Goal: Task Accomplishment & Management: Use online tool/utility

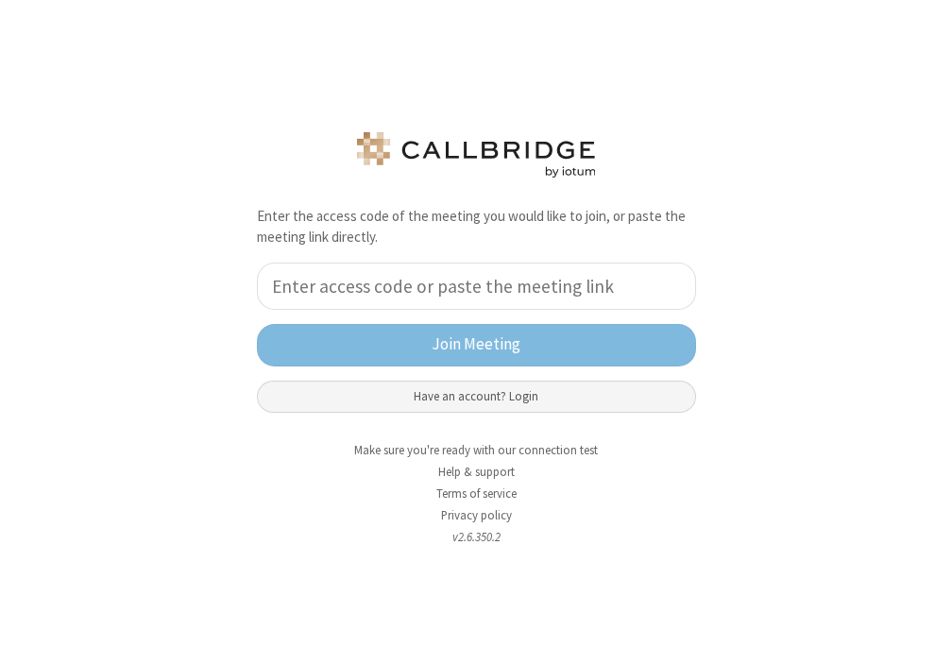
click at [479, 397] on button "Have an account? Login" at bounding box center [476, 396] width 439 height 32
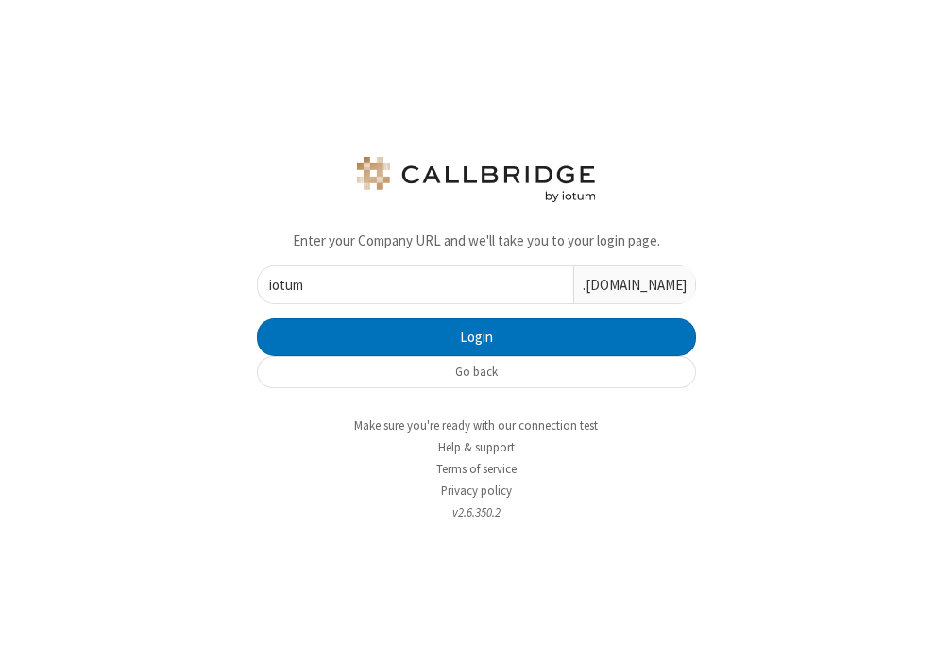
type input "iotum"
click at [257, 318] on button "Login" at bounding box center [476, 337] width 439 height 38
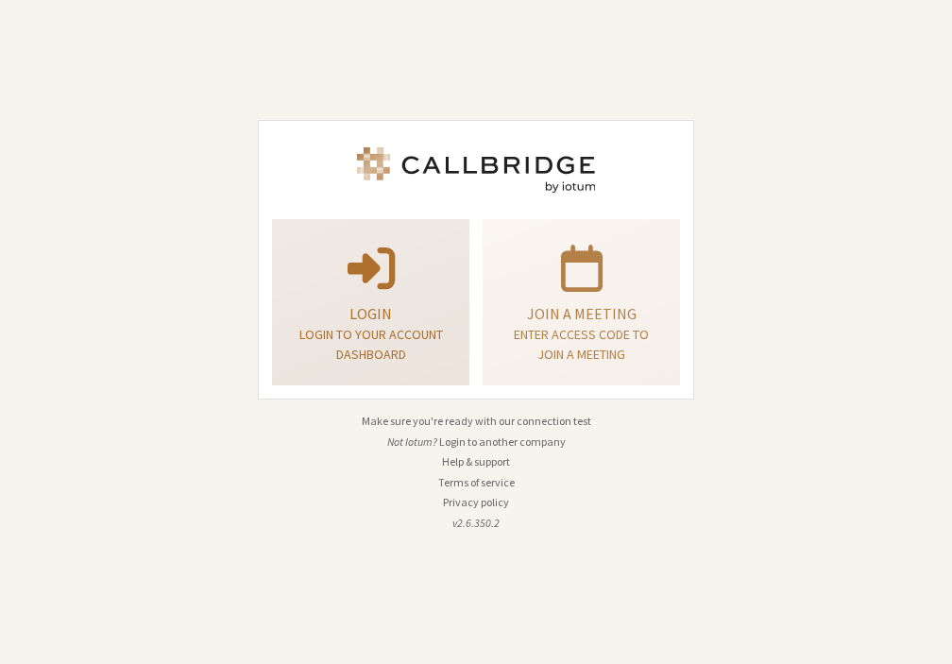
click at [433, 284] on p at bounding box center [370, 266] width 150 height 53
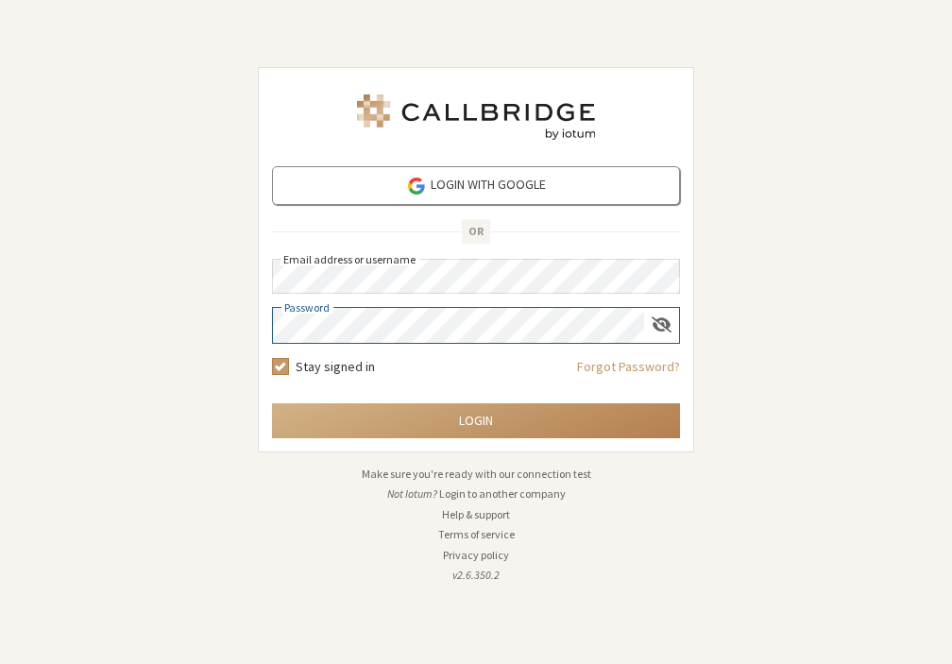
click at [272, 403] on button "Login" at bounding box center [476, 420] width 408 height 35
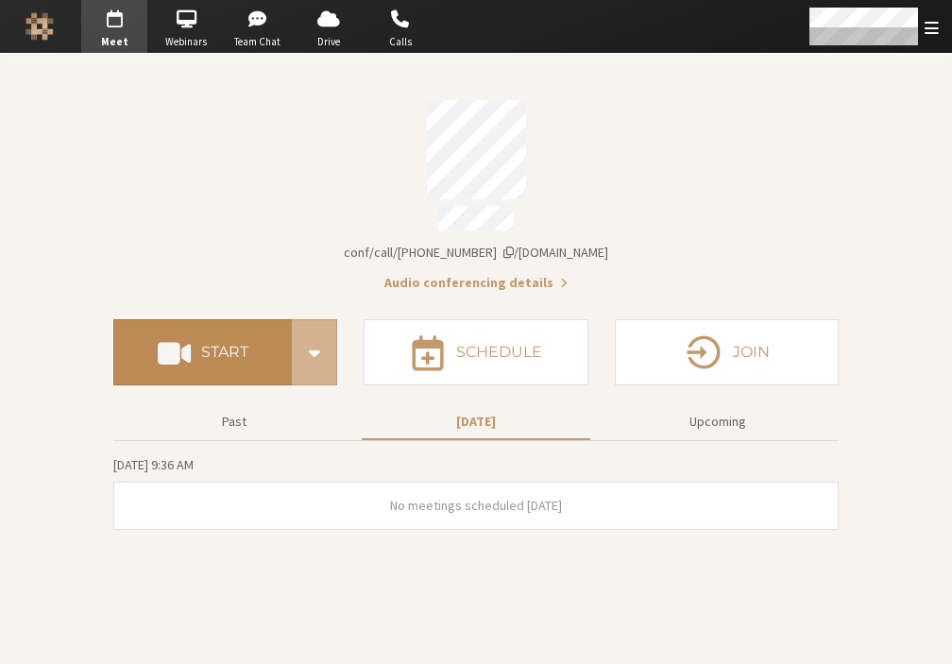
click at [201, 329] on button "Start" at bounding box center [202, 352] width 178 height 66
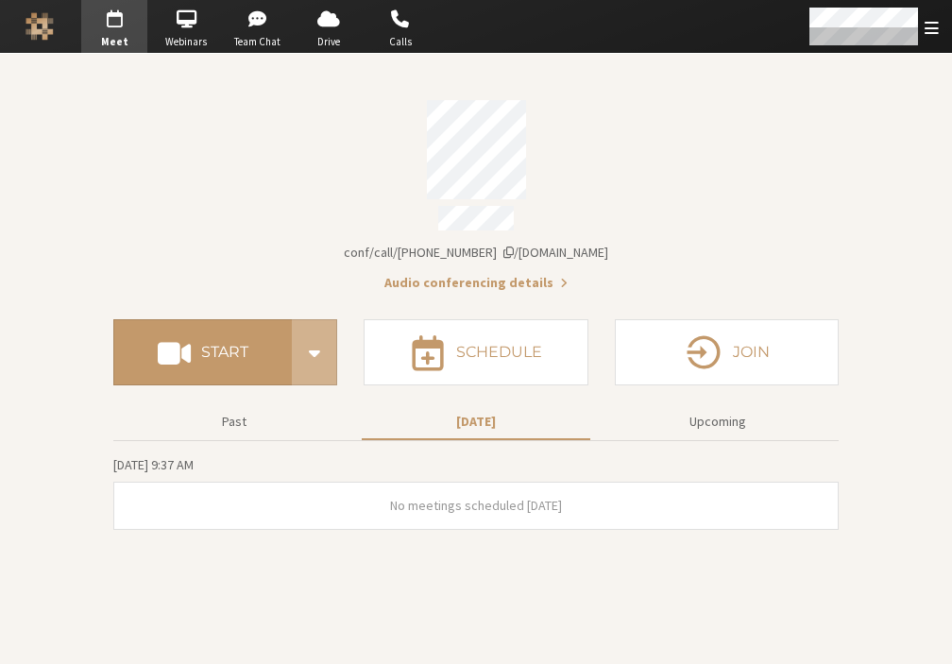
drag, startPoint x: 211, startPoint y: 0, endPoint x: 915, endPoint y: 217, distance: 736.1
click at [915, 217] on section "Meeting link iotum.callbridge.rocks/conf/call/6850878 Audio conferencing detail…" at bounding box center [476, 359] width 952 height 610
click at [925, 32] on span "Open menu" at bounding box center [931, 28] width 14 height 18
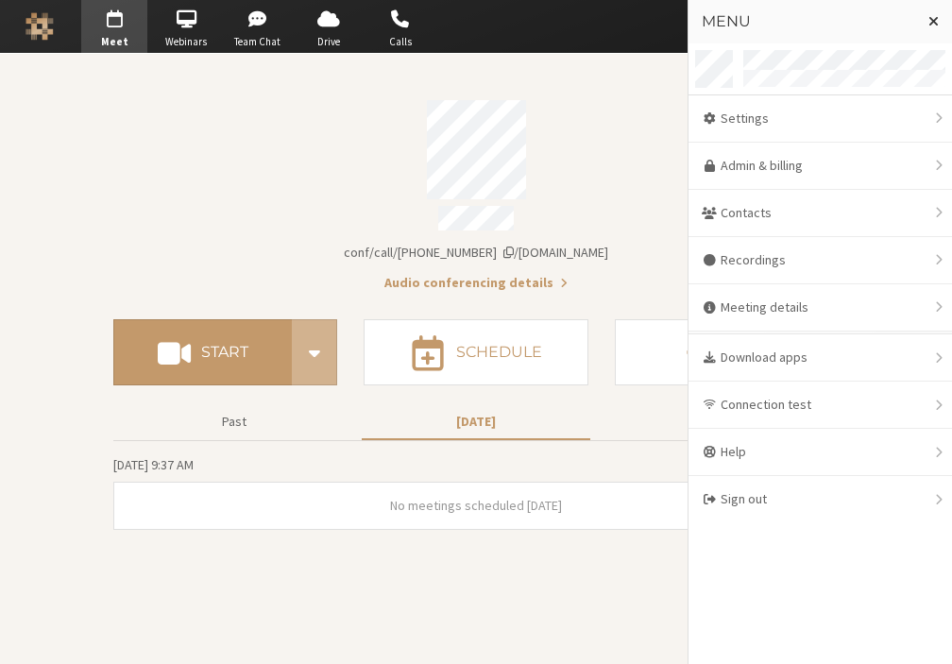
click at [637, 127] on div "Account details" at bounding box center [475, 149] width 725 height 99
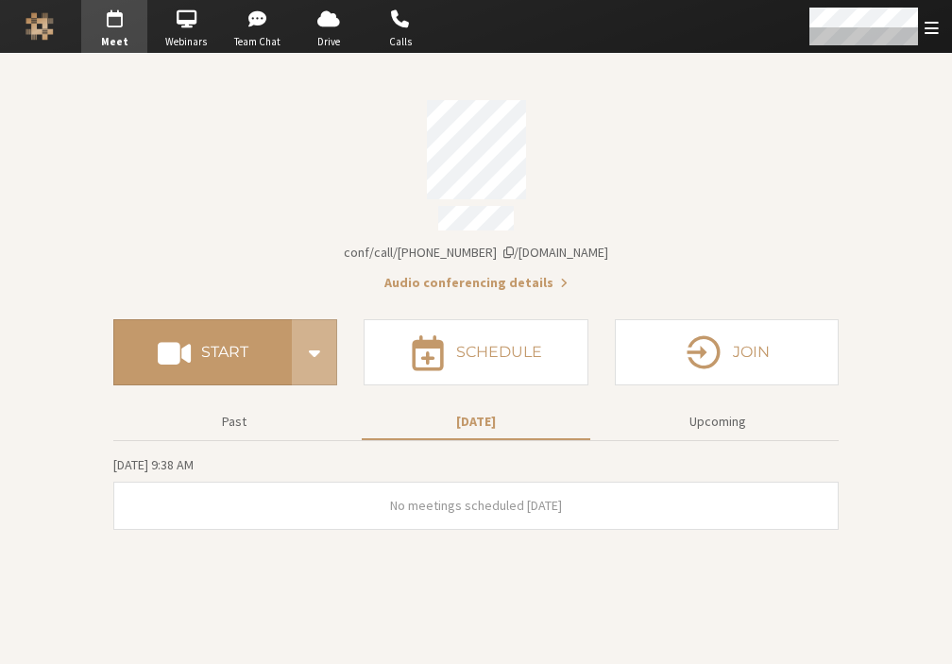
click at [750, 194] on div "Account details" at bounding box center [475, 149] width 725 height 99
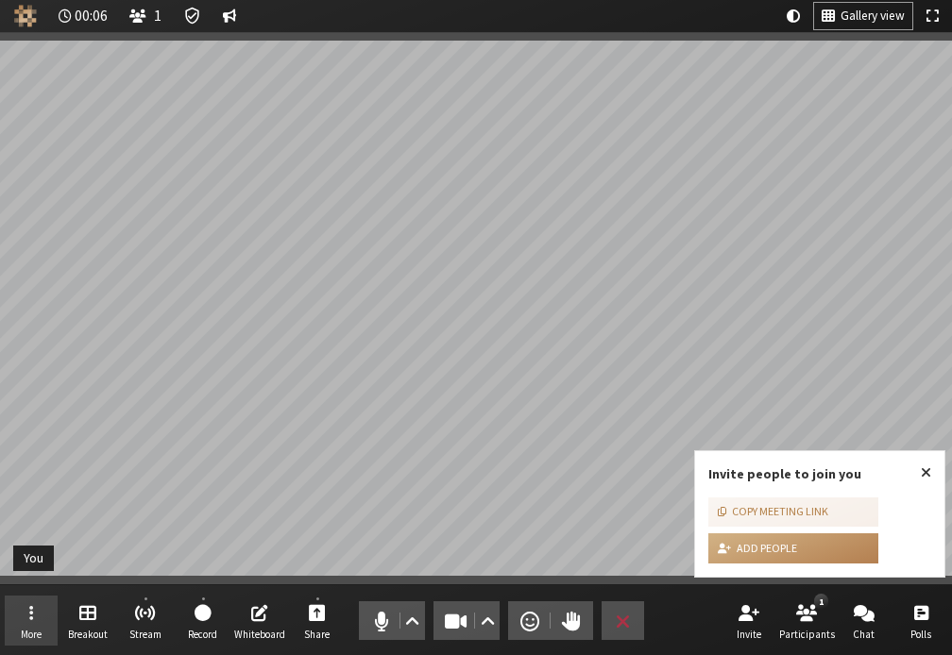
click at [42, 613] on button "More" at bounding box center [31, 621] width 53 height 51
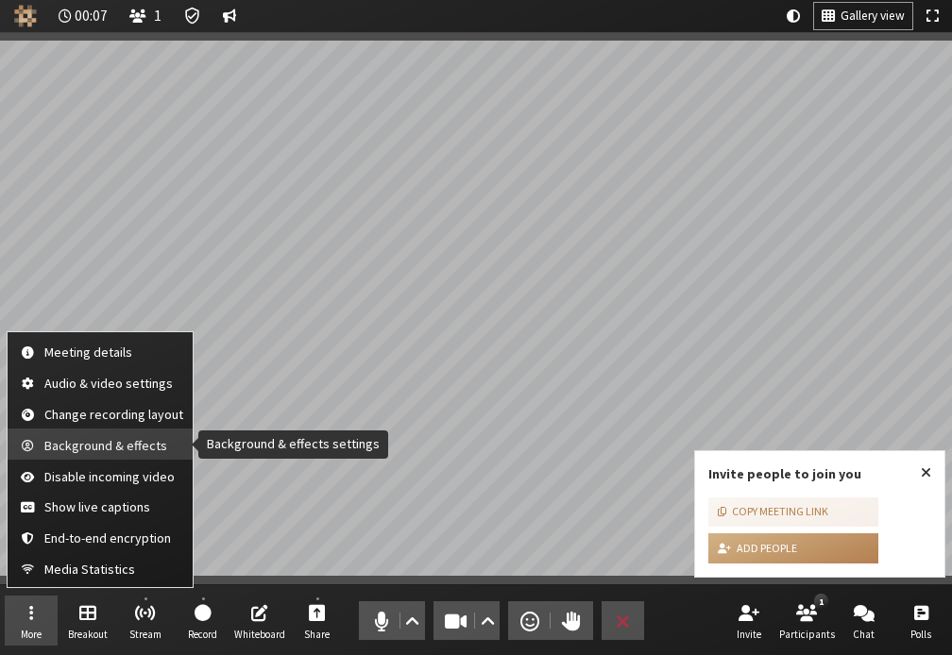
click at [104, 446] on span "Background & effects" at bounding box center [113, 446] width 139 height 14
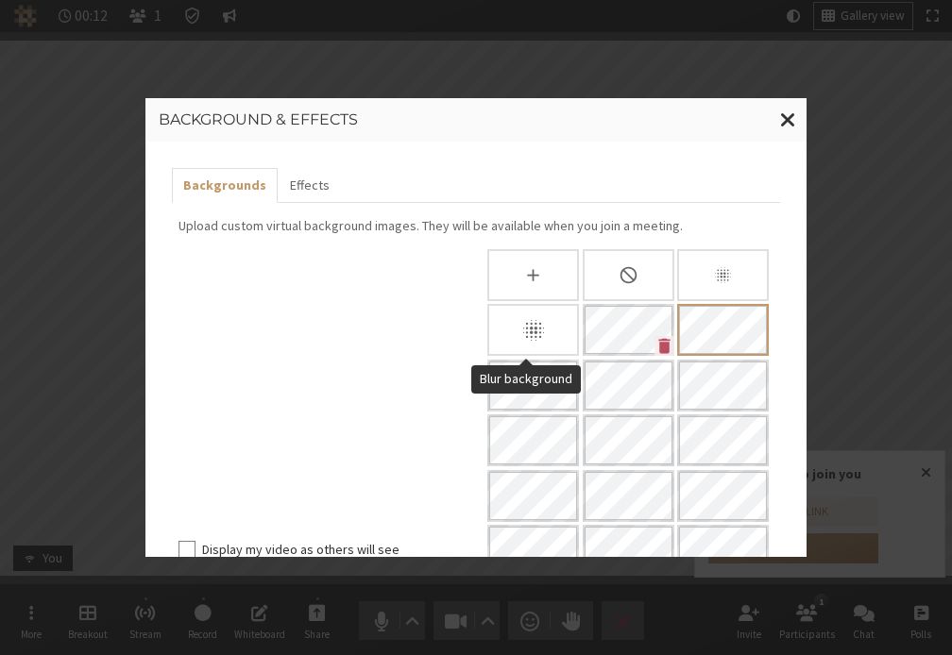
click at [553, 322] on div "Blur background" at bounding box center [533, 330] width 92 height 52
click at [786, 119] on span "Close modal" at bounding box center [788, 120] width 16 height 24
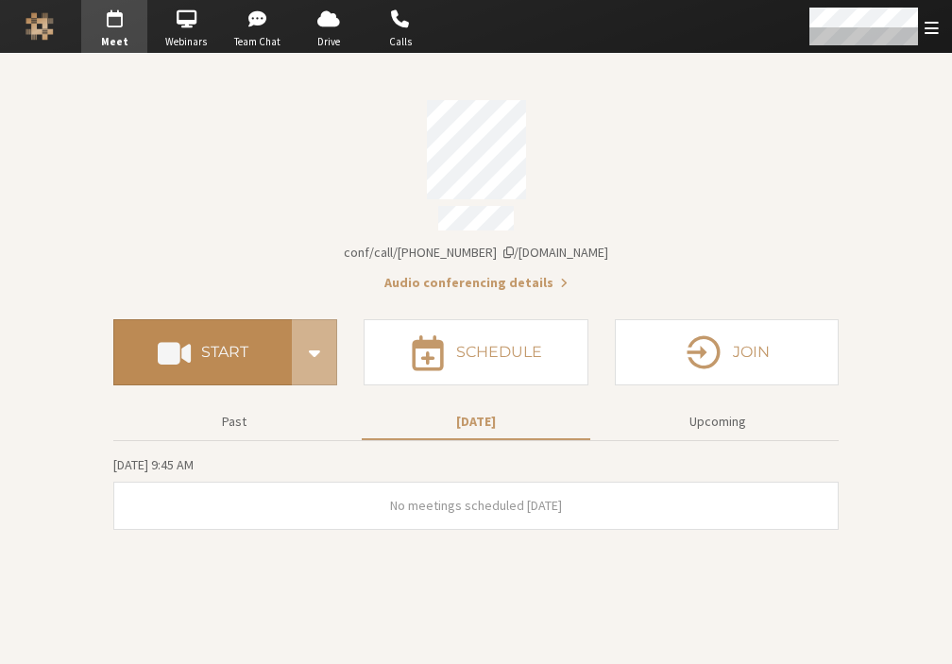
click at [206, 345] on h4 "Start" at bounding box center [224, 352] width 47 height 15
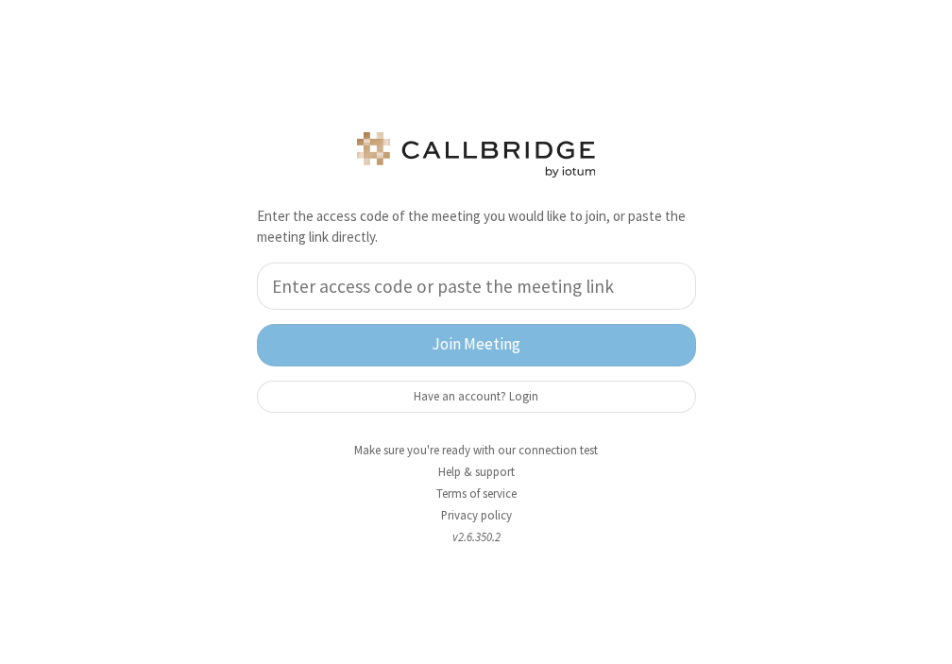
click at [431, 295] on input "tel" at bounding box center [476, 285] width 439 height 47
click at [509, 279] on input "tel" at bounding box center [476, 285] width 439 height 47
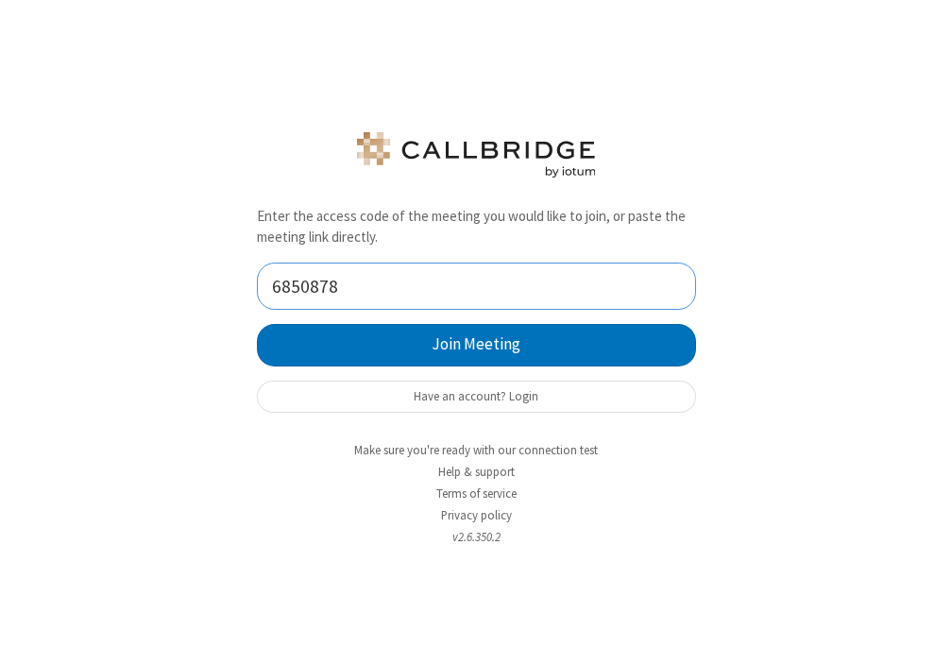
type input "6850878"
click at [257, 324] on button "Join Meeting" at bounding box center [476, 345] width 439 height 42
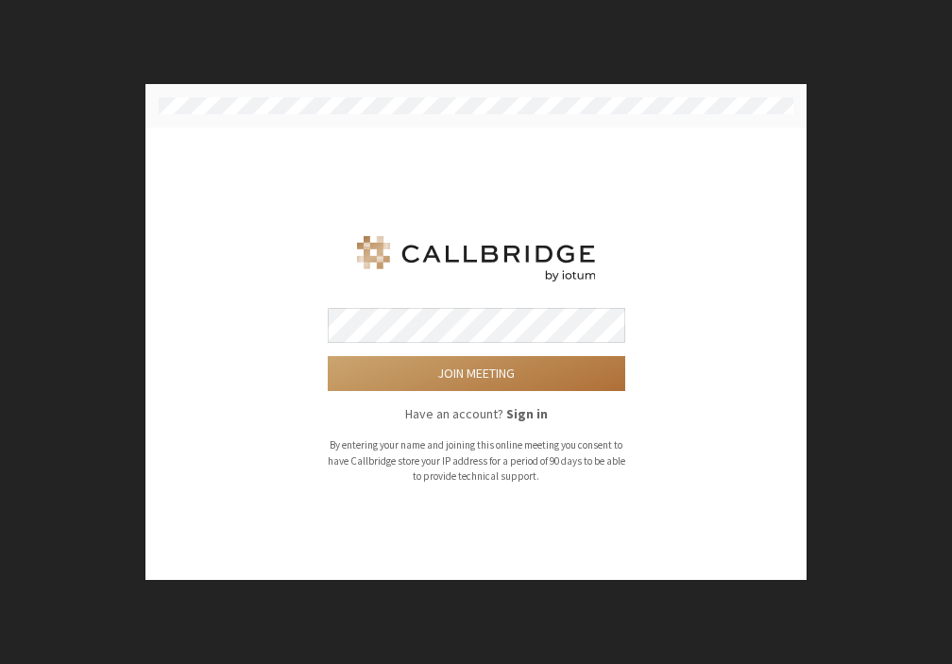
click at [493, 368] on button "Join meeting" at bounding box center [476, 373] width 297 height 35
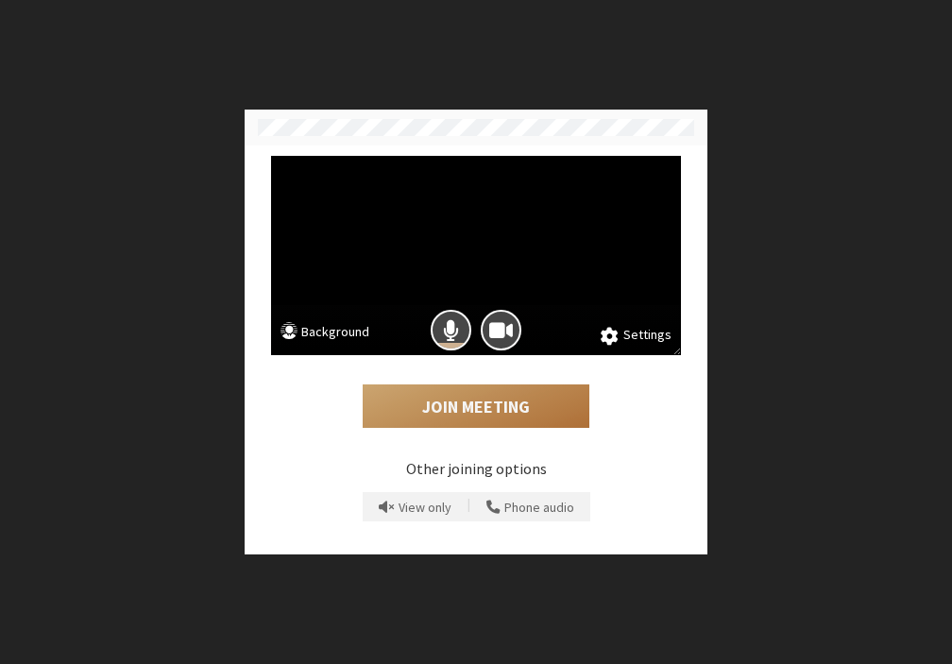
click at [466, 403] on button "Join Meeting" at bounding box center [476, 405] width 227 height 43
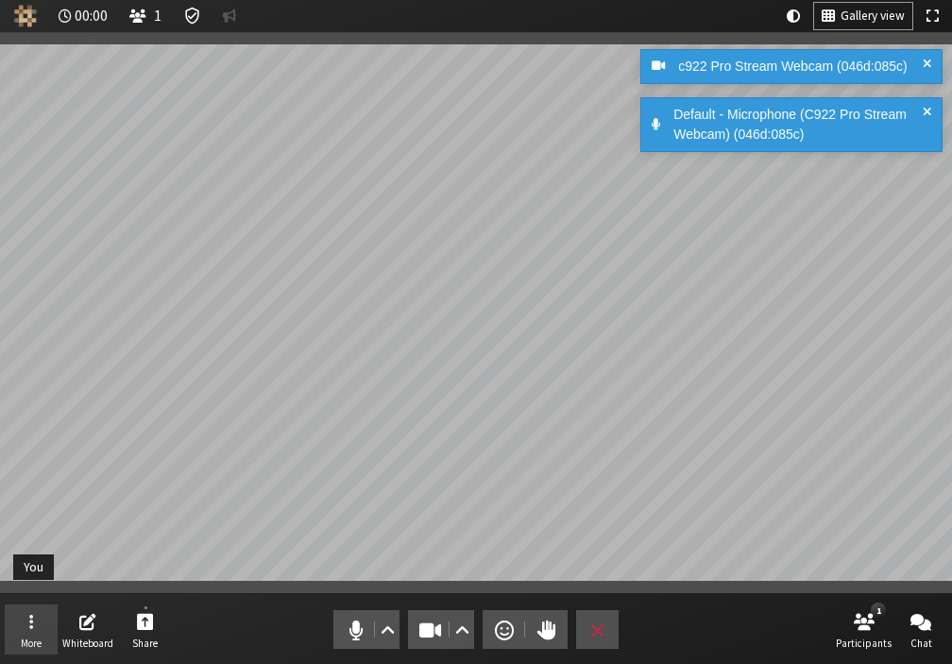
click at [32, 616] on span "Open menu" at bounding box center [31, 621] width 4 height 22
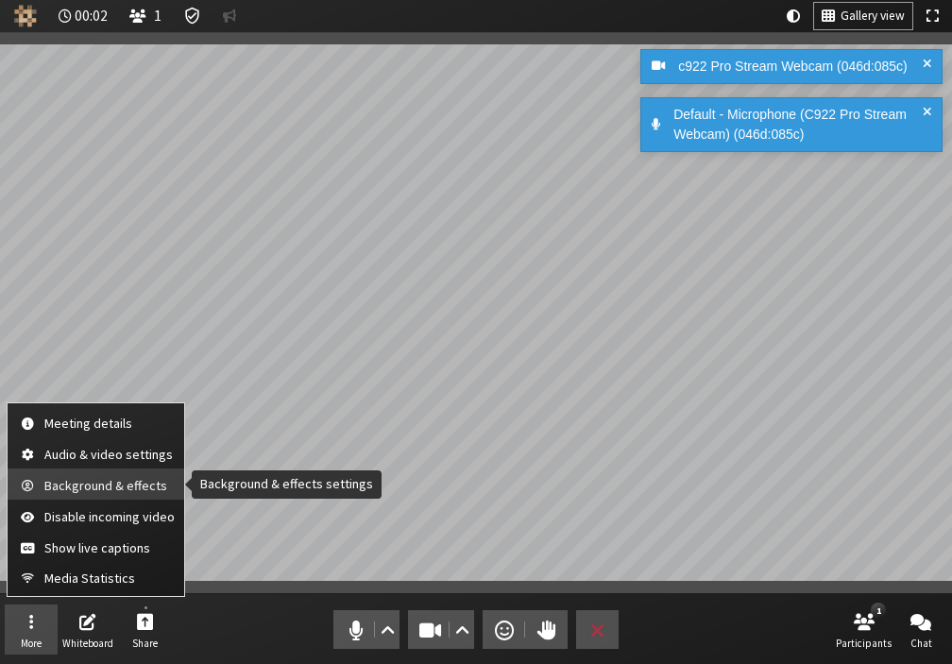
click at [93, 495] on button "Background & effects" at bounding box center [96, 483] width 177 height 31
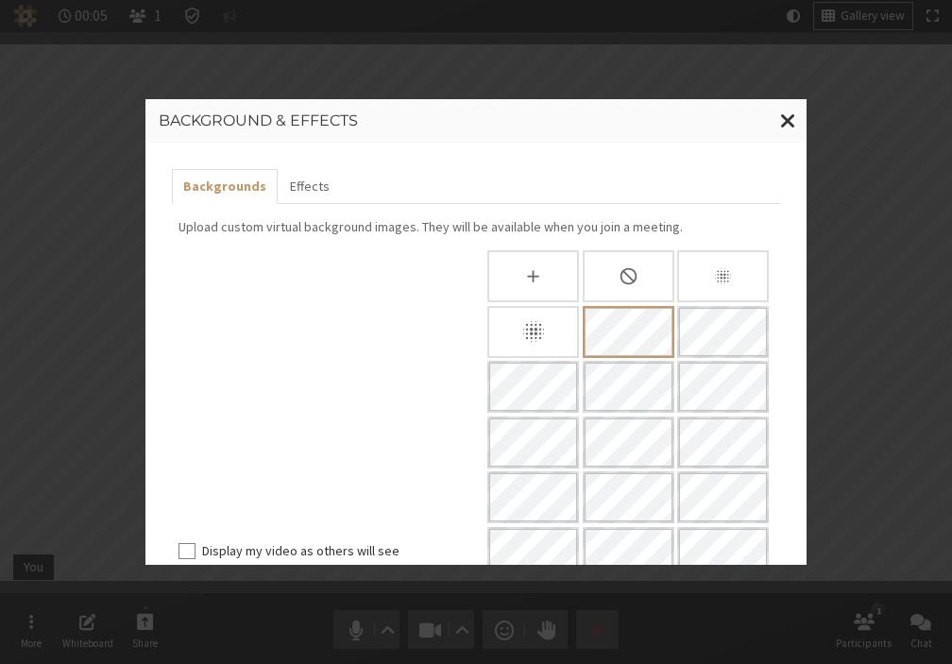
click at [784, 113] on div "c922 Pro Stream Webcam (046d:085c) Default - Microphone (C922 Pro Stream Webcam…" at bounding box center [787, 83] width 302 height 76
click at [785, 123] on span "Close modal" at bounding box center [788, 121] width 16 height 24
